Goal: Information Seeking & Learning: Learn about a topic

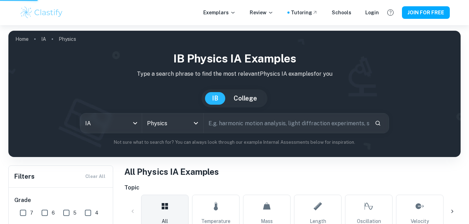
scroll to position [41, 0]
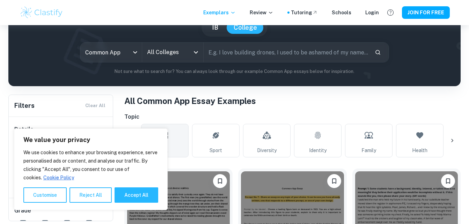
scroll to position [102, 0]
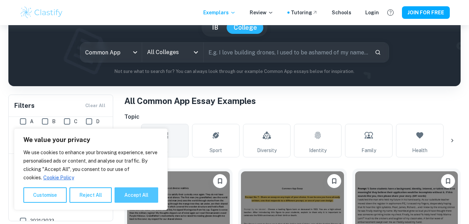
click at [140, 191] on button "Accept All" at bounding box center [136, 194] width 44 height 15
checkbox input "true"
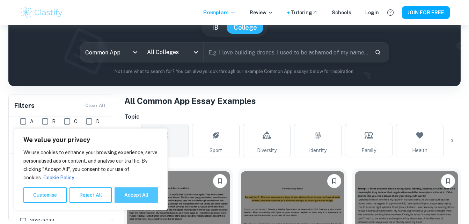
checkbox input "true"
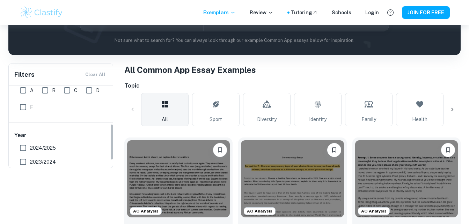
scroll to position [0, 0]
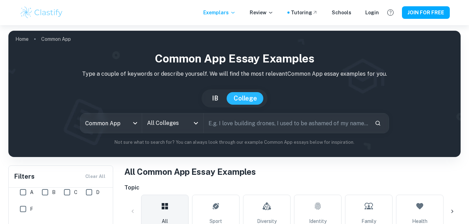
click at [167, 129] on input "All Colleges" at bounding box center [167, 123] width 44 height 13
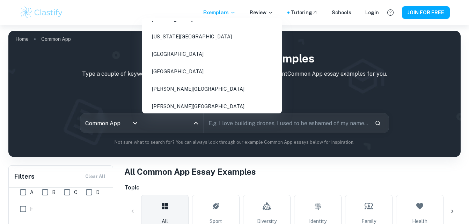
scroll to position [2374, 0]
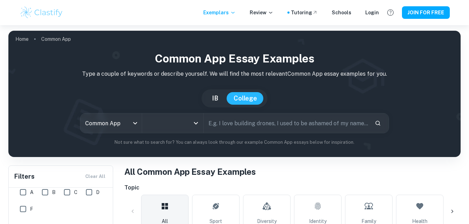
click at [186, 119] on input "All Colleges" at bounding box center [167, 123] width 44 height 13
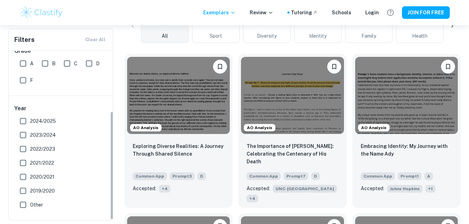
scroll to position [186, 0]
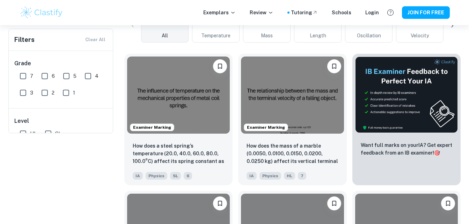
scroll to position [41, 0]
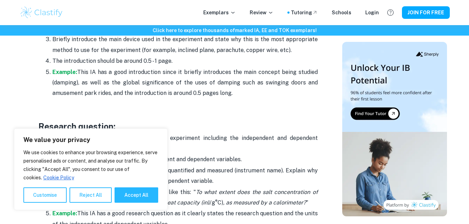
scroll to position [560, 0]
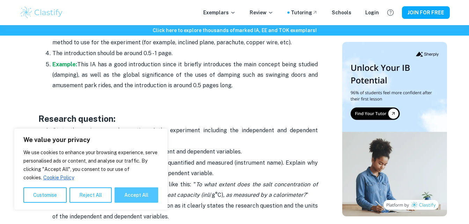
click at [137, 195] on button "Accept All" at bounding box center [136, 194] width 44 height 15
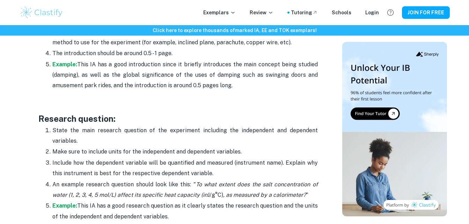
checkbox input "true"
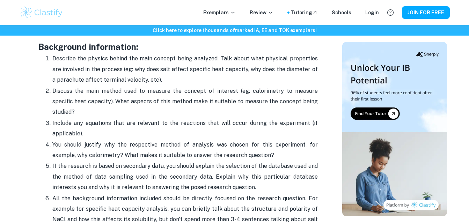
scroll to position [784, 0]
